Goal: Task Accomplishment & Management: Use online tool/utility

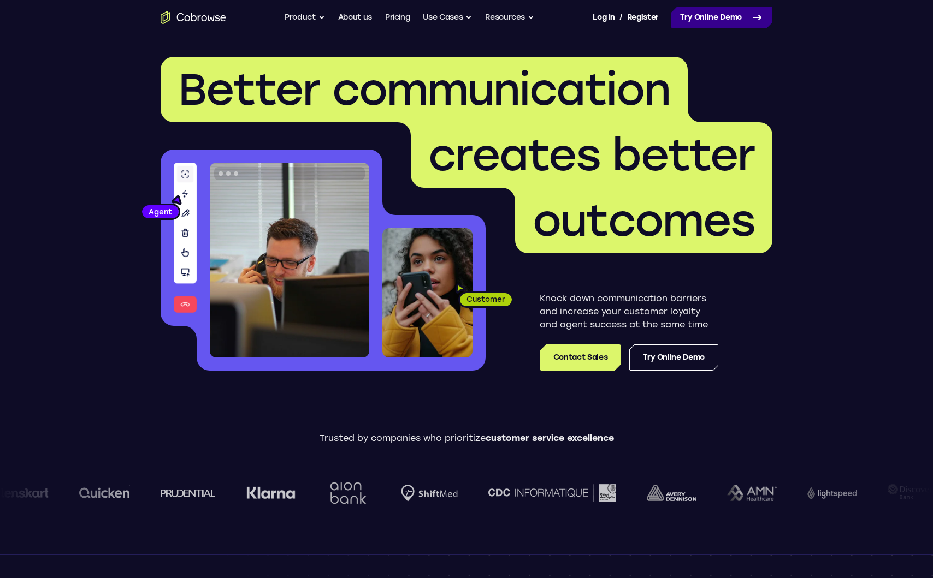
click at [737, 17] on link "Try Online Demo" at bounding box center [721, 18] width 101 height 22
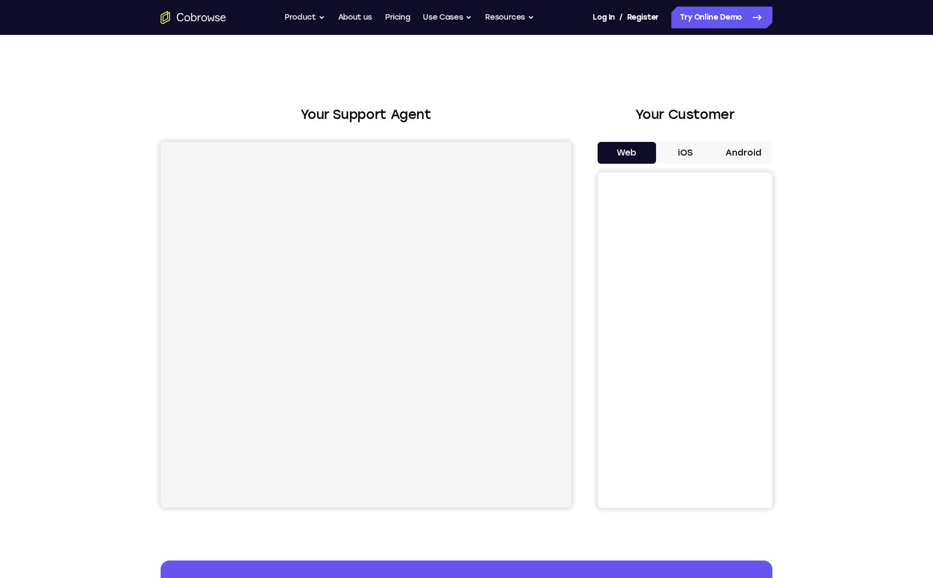
click at [688, 157] on button "iOS" at bounding box center [685, 153] width 58 height 22
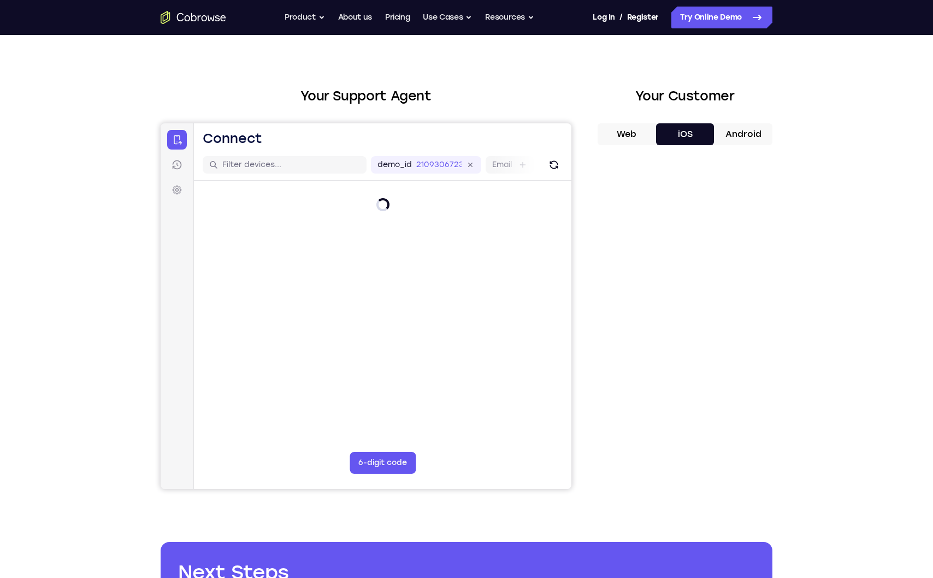
scroll to position [33, 0]
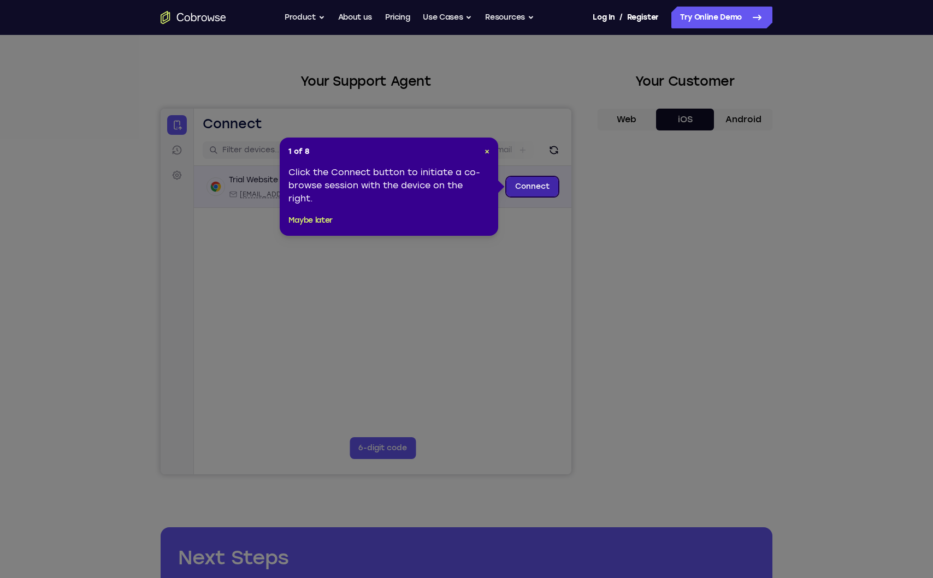
click at [532, 191] on link "Connect" at bounding box center [532, 187] width 52 height 20
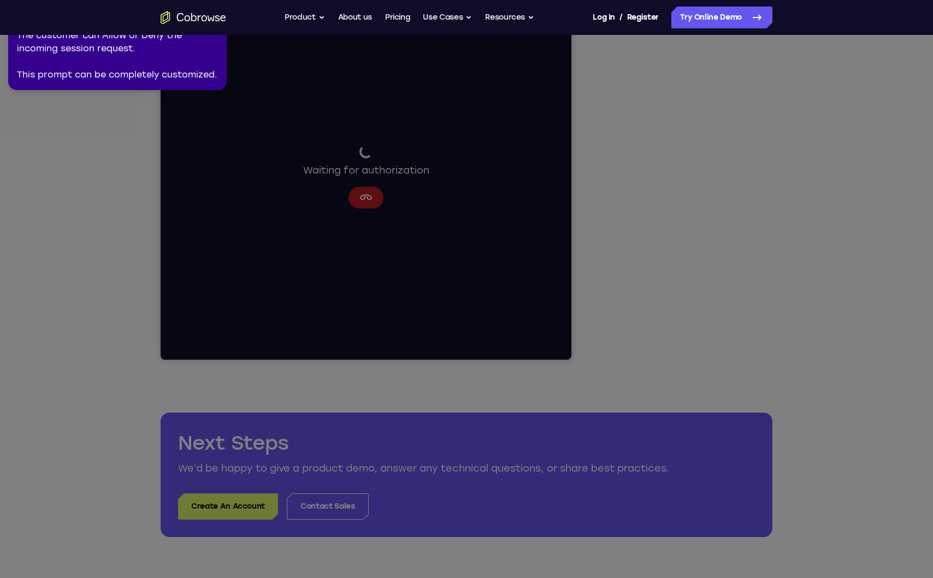
scroll to position [0, 0]
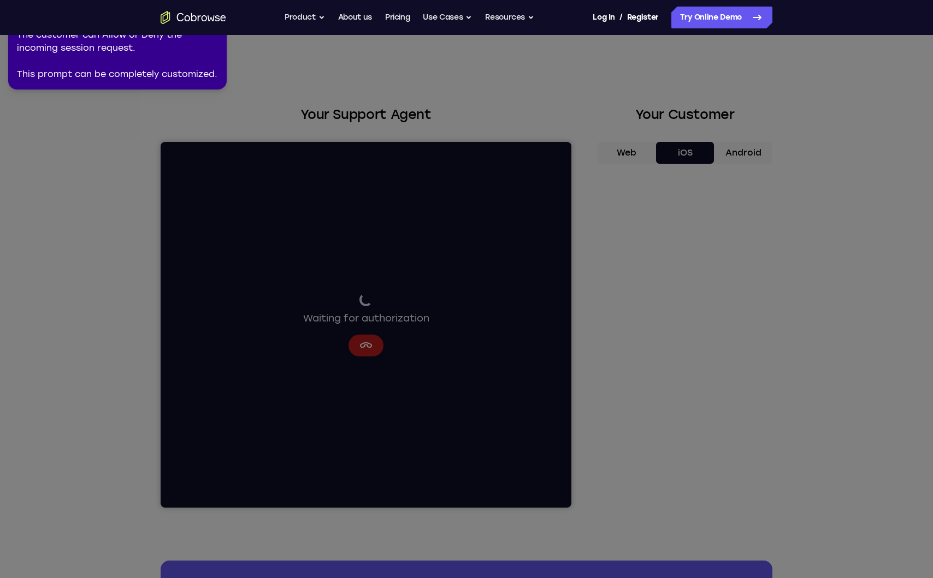
click at [599, 395] on icon at bounding box center [464, 287] width 937 height 583
click at [158, 73] on div "The customer can Allow or Deny the incoming session request. This prompt can be…" at bounding box center [117, 54] width 201 height 52
click at [97, 47] on div "The customer can Allow or Deny the incoming session request. This prompt can be…" at bounding box center [117, 54] width 201 height 52
click at [282, 211] on icon at bounding box center [464, 287] width 937 height 583
click at [127, 32] on nav "Go back Powerful, Flexible and Trustworthy. Avoid all extra friction for both A…" at bounding box center [466, 17] width 933 height 35
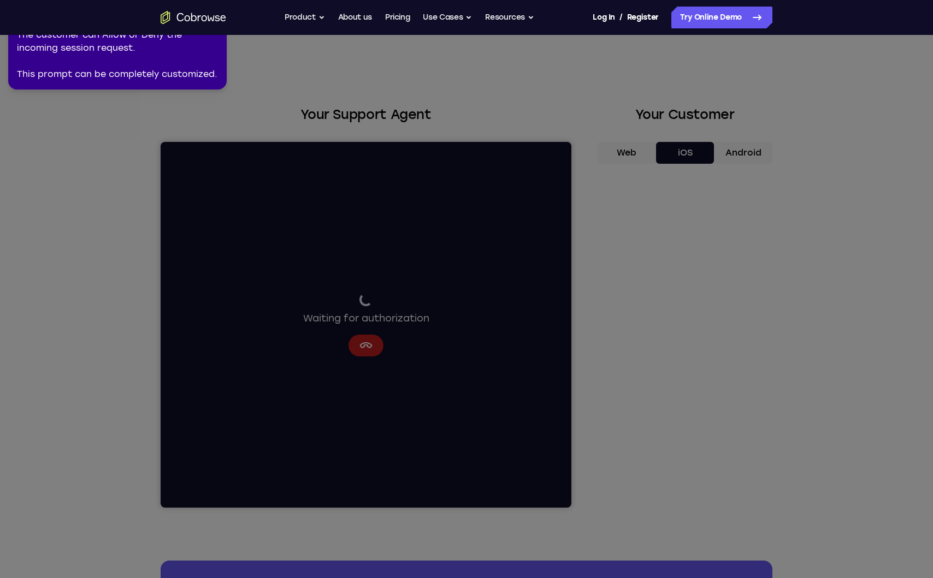
click at [249, 272] on icon at bounding box center [464, 287] width 937 height 583
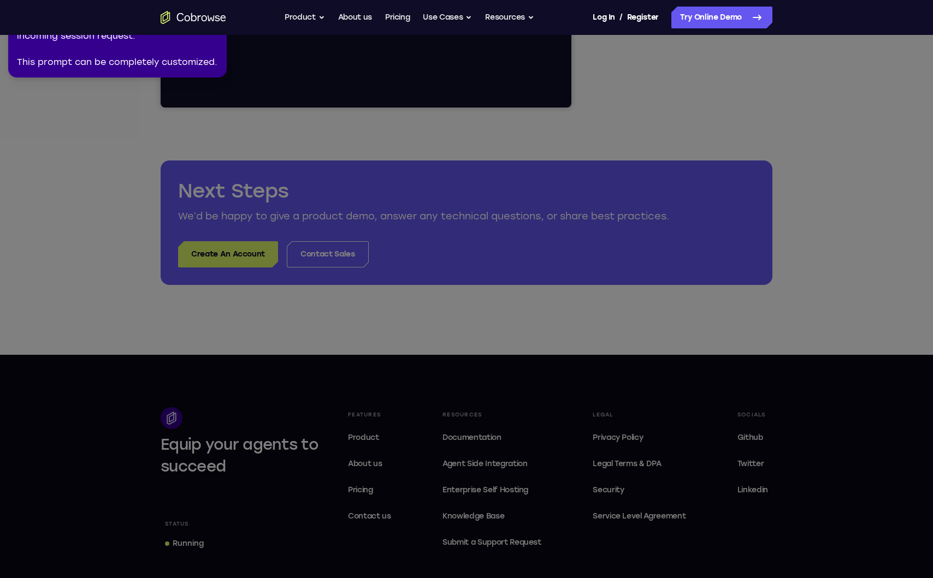
scroll to position [461, 0]
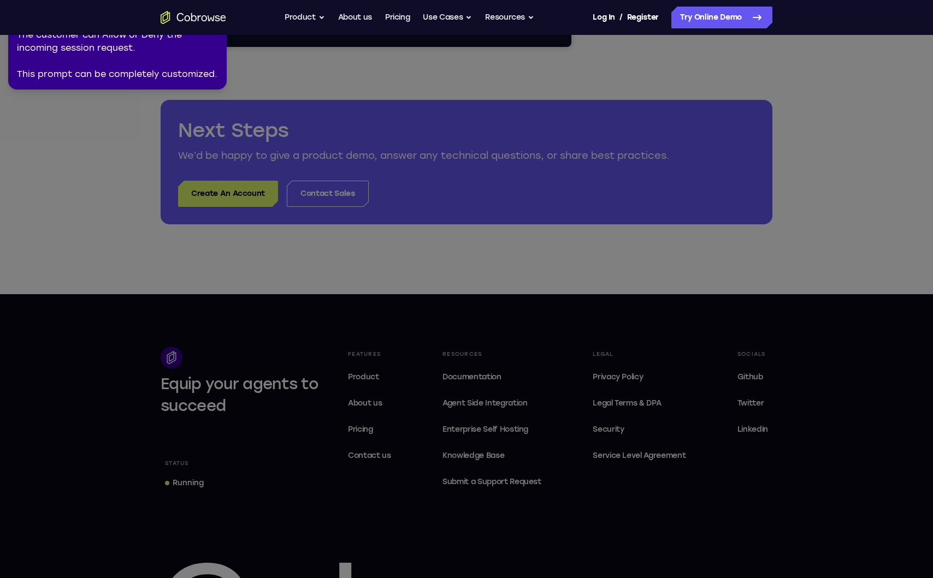
click at [270, 78] on icon at bounding box center [464, 287] width 937 height 583
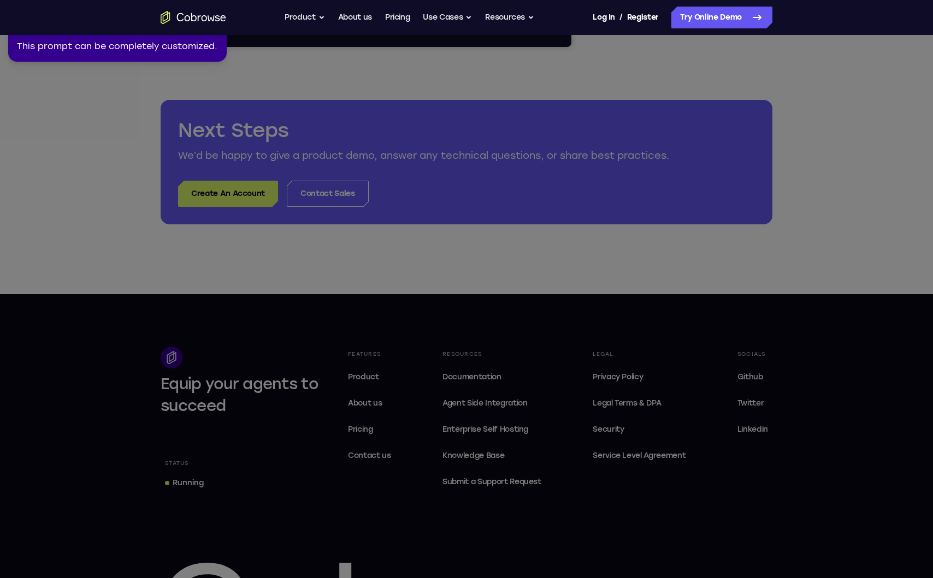
scroll to position [0, 0]
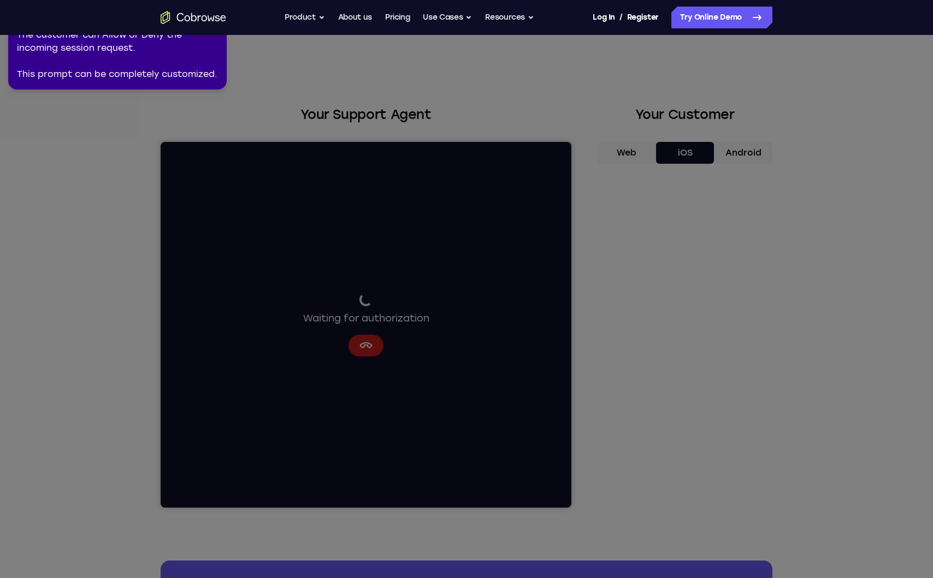
click at [606, 334] on icon at bounding box center [464, 287] width 937 height 583
